Goal: Task Accomplishment & Management: Manage account settings

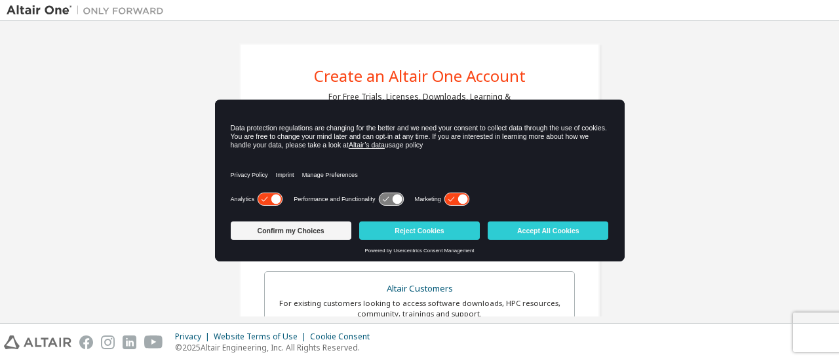
click at [449, 254] on div "Confirm my Choices Reject Cookies Accept All Cookies Powered by Usercentrics Co…" at bounding box center [420, 238] width 410 height 45
click at [291, 225] on button "Confirm my Choices" at bounding box center [291, 231] width 121 height 18
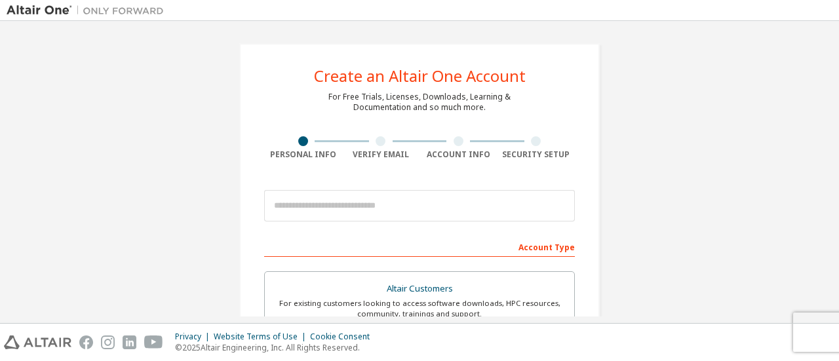
click at [16, 7] on img at bounding box center [89, 10] width 164 height 13
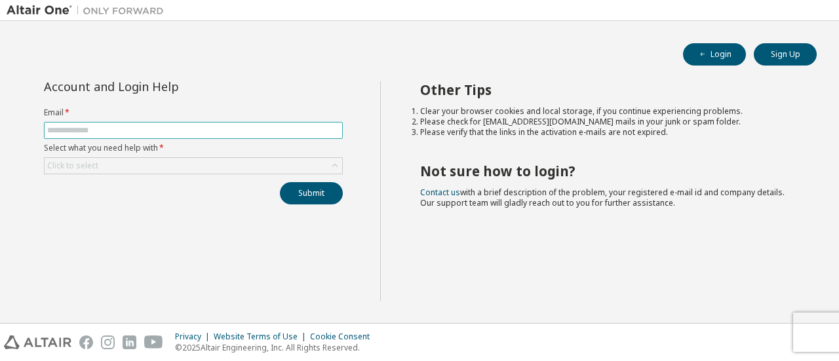
click at [209, 137] on span at bounding box center [193, 130] width 299 height 17
click at [210, 137] on span at bounding box center [193, 130] width 299 height 17
click at [219, 134] on input "text" at bounding box center [193, 130] width 292 height 10
type input "**********"
click at [280, 182] on button "Submit" at bounding box center [311, 193] width 63 height 22
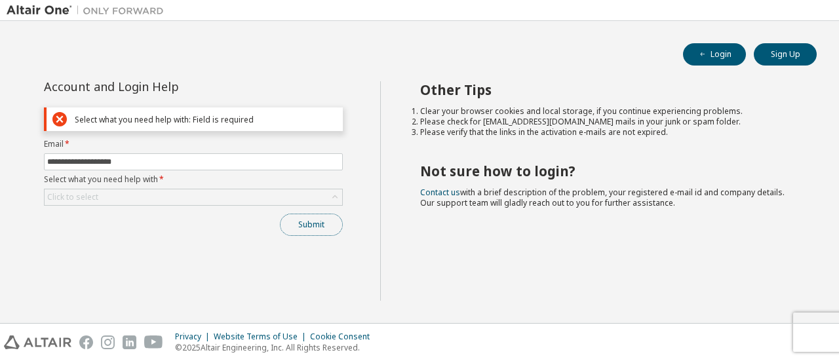
click at [304, 220] on button "Submit" at bounding box center [311, 225] width 63 height 22
click at [228, 214] on div "Submit" at bounding box center [193, 225] width 299 height 22
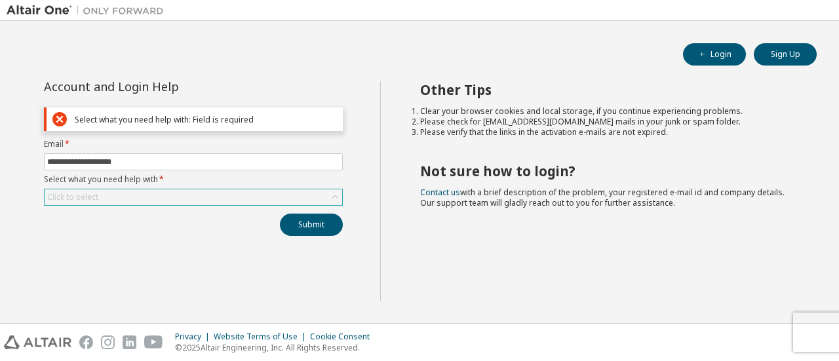
click at [258, 197] on div "Click to select" at bounding box center [194, 198] width 298 height 16
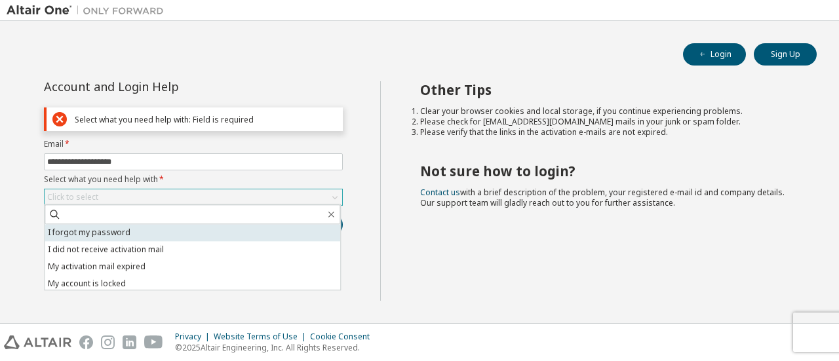
click at [235, 234] on li "I forgot my password" at bounding box center [193, 232] width 296 height 17
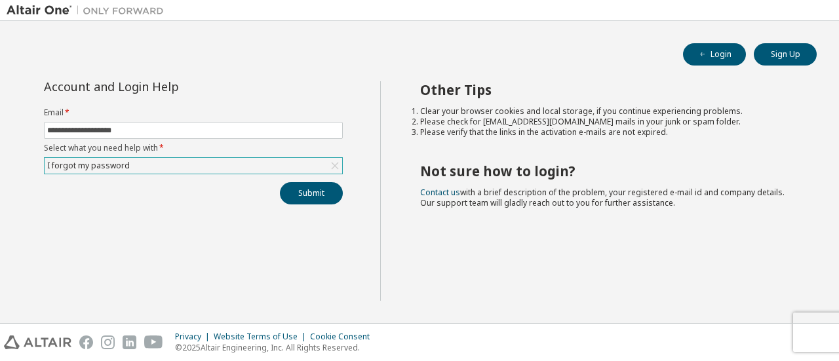
click at [315, 176] on div "**********" at bounding box center [193, 142] width 315 height 123
click at [313, 182] on button "Submit" at bounding box center [311, 193] width 63 height 22
click at [700, 59] on span "button" at bounding box center [703, 54] width 10 height 10
